Goal: Information Seeking & Learning: Learn about a topic

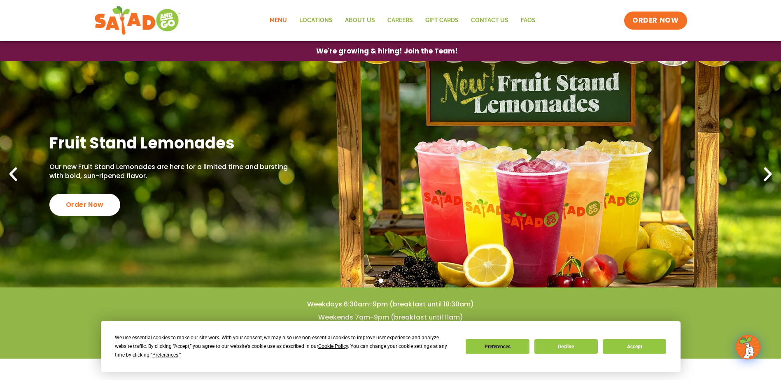
click at [284, 18] on link "Menu" at bounding box center [278, 20] width 30 height 19
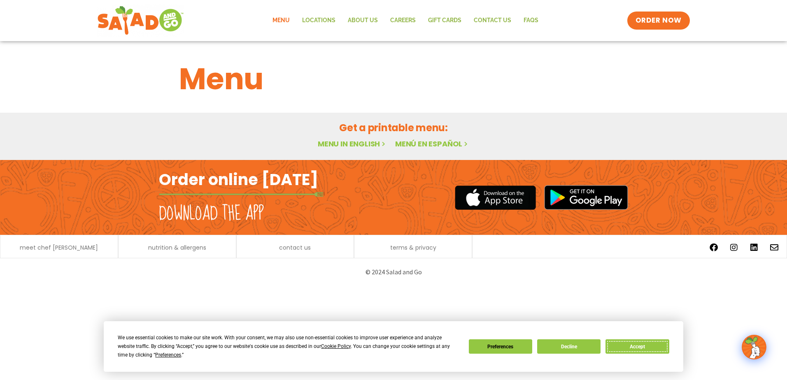
click at [629, 348] on button "Accept" at bounding box center [636, 346] width 63 height 14
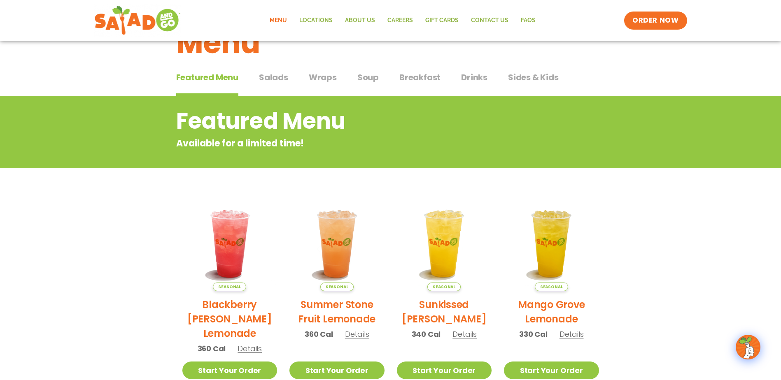
scroll to position [21, 0]
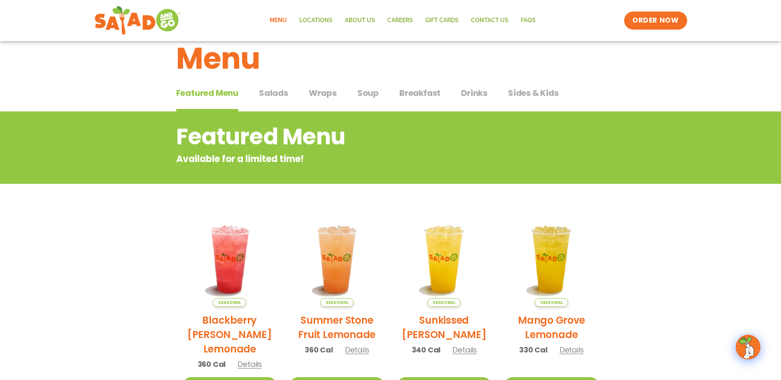
click at [402, 98] on span "Breakfast" at bounding box center [419, 93] width 41 height 12
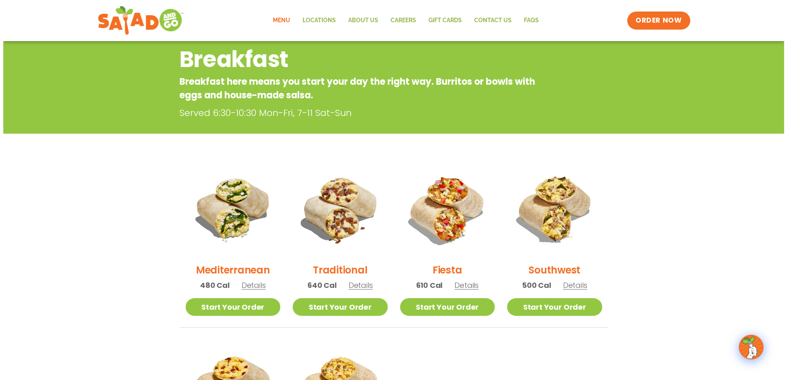
scroll to position [102, 0]
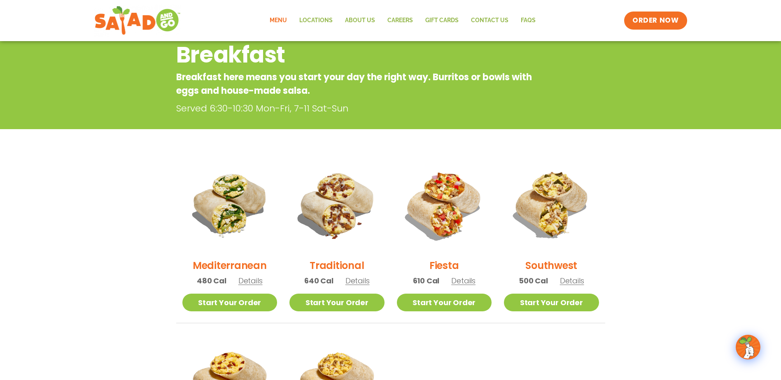
click at [253, 280] on span "Details" at bounding box center [250, 281] width 24 height 10
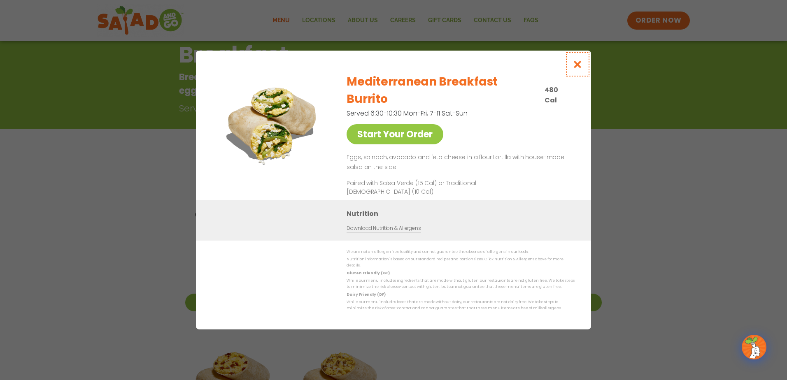
click at [579, 69] on icon "Close modal" at bounding box center [577, 64] width 10 height 9
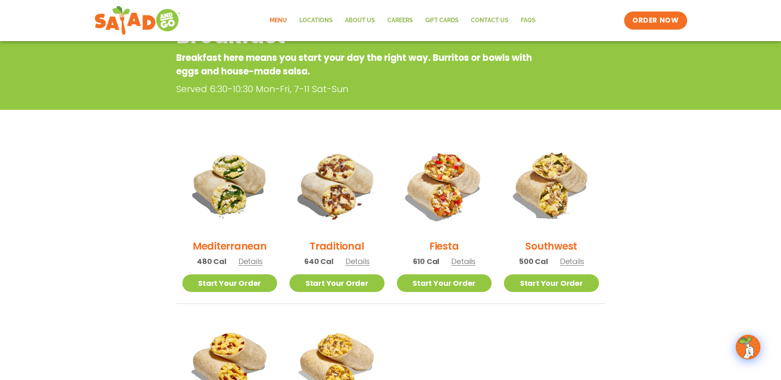
scroll to position [132, 0]
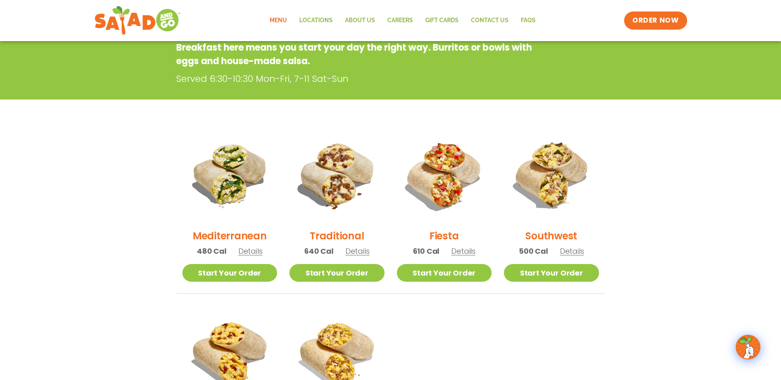
click at [365, 251] on span "Details" at bounding box center [357, 251] width 24 height 10
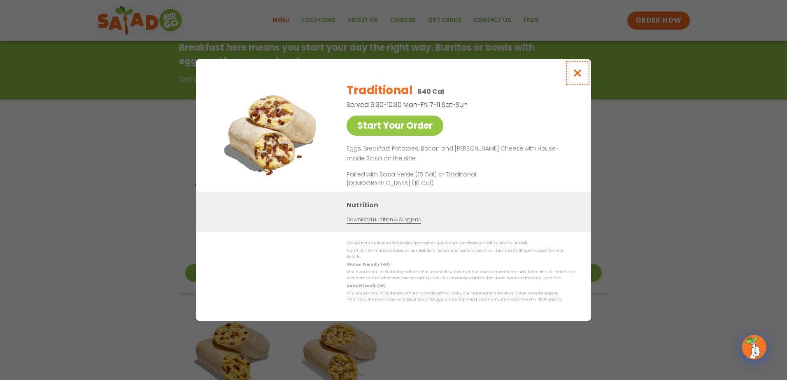
click at [578, 77] on icon "Close modal" at bounding box center [577, 73] width 10 height 9
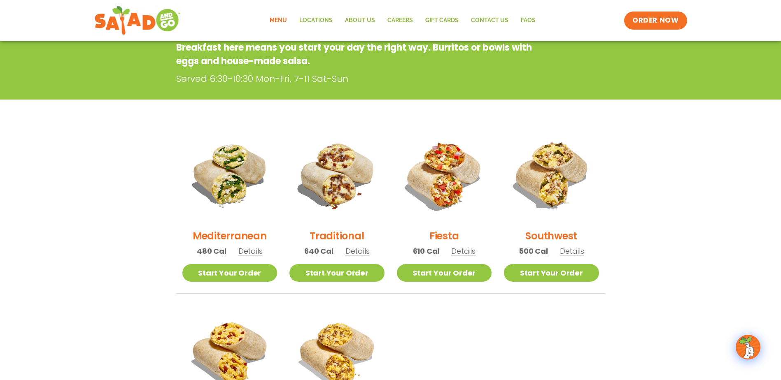
click at [462, 253] on span "Details" at bounding box center [463, 251] width 24 height 10
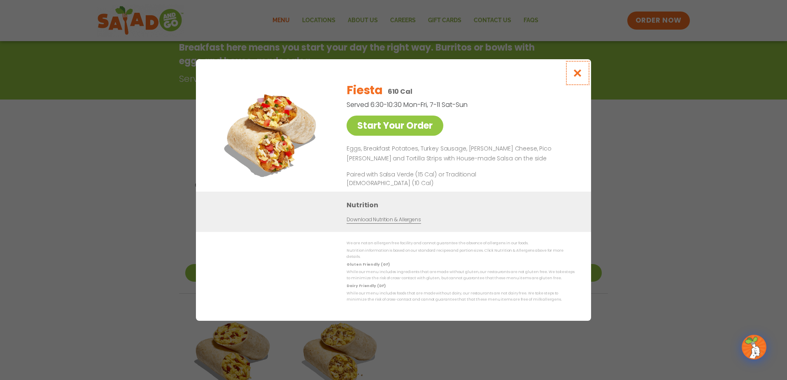
click at [580, 77] on icon "Close modal" at bounding box center [577, 73] width 10 height 9
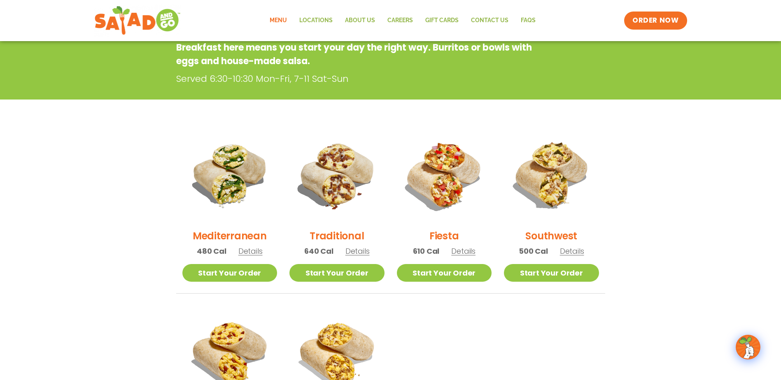
click at [576, 253] on span "Details" at bounding box center [572, 251] width 24 height 10
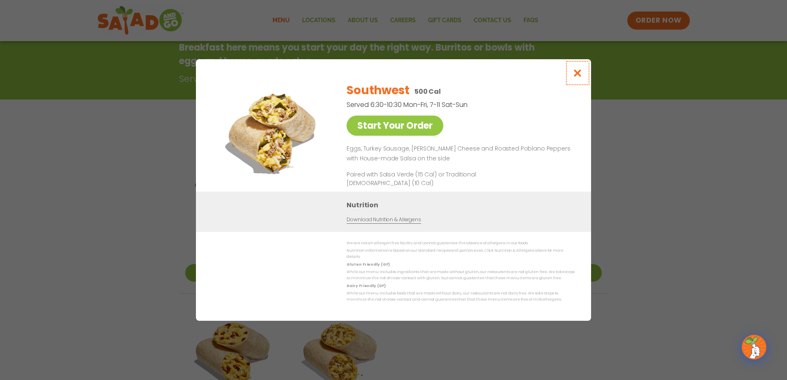
click at [579, 77] on icon "Close modal" at bounding box center [577, 73] width 10 height 9
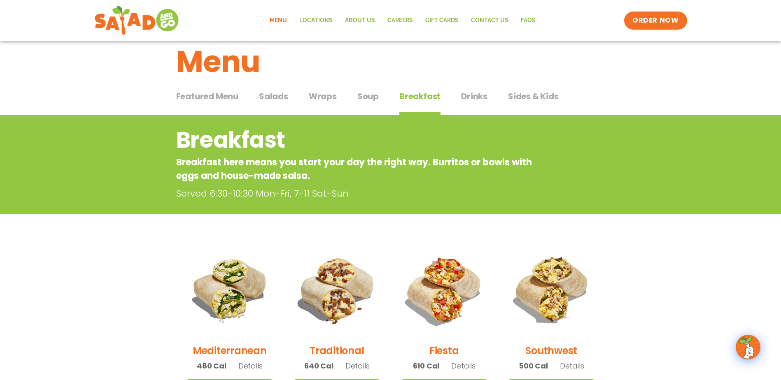
scroll to position [14, 0]
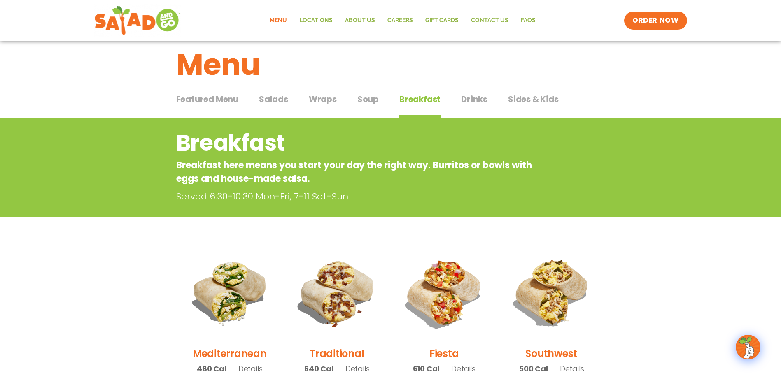
click at [471, 103] on span "Drinks" at bounding box center [474, 99] width 26 height 12
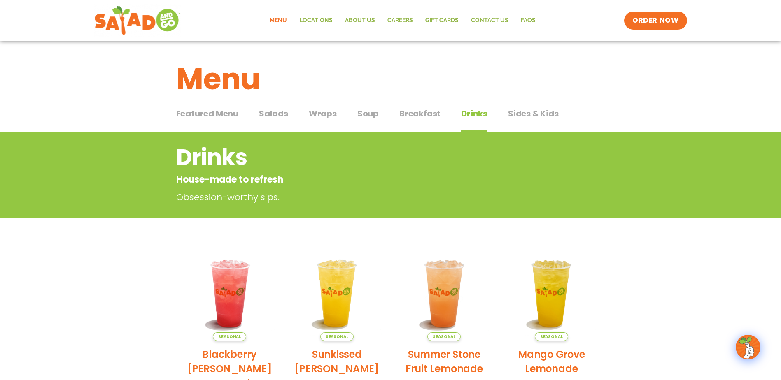
click at [521, 117] on span "Sides & Kids" at bounding box center [533, 113] width 51 height 12
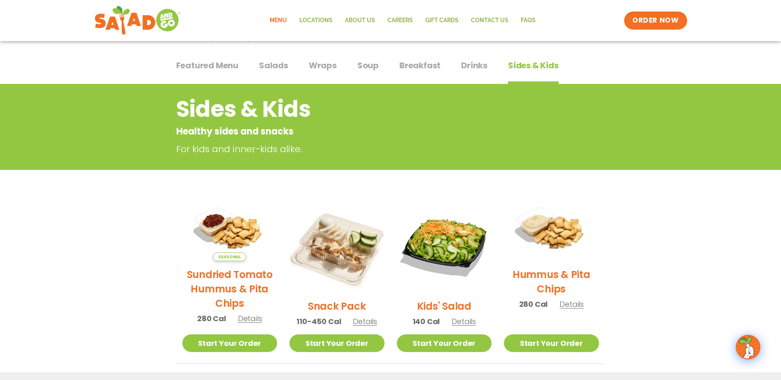
scroll to position [28, 0]
